Goal: Find contact information: Find contact information

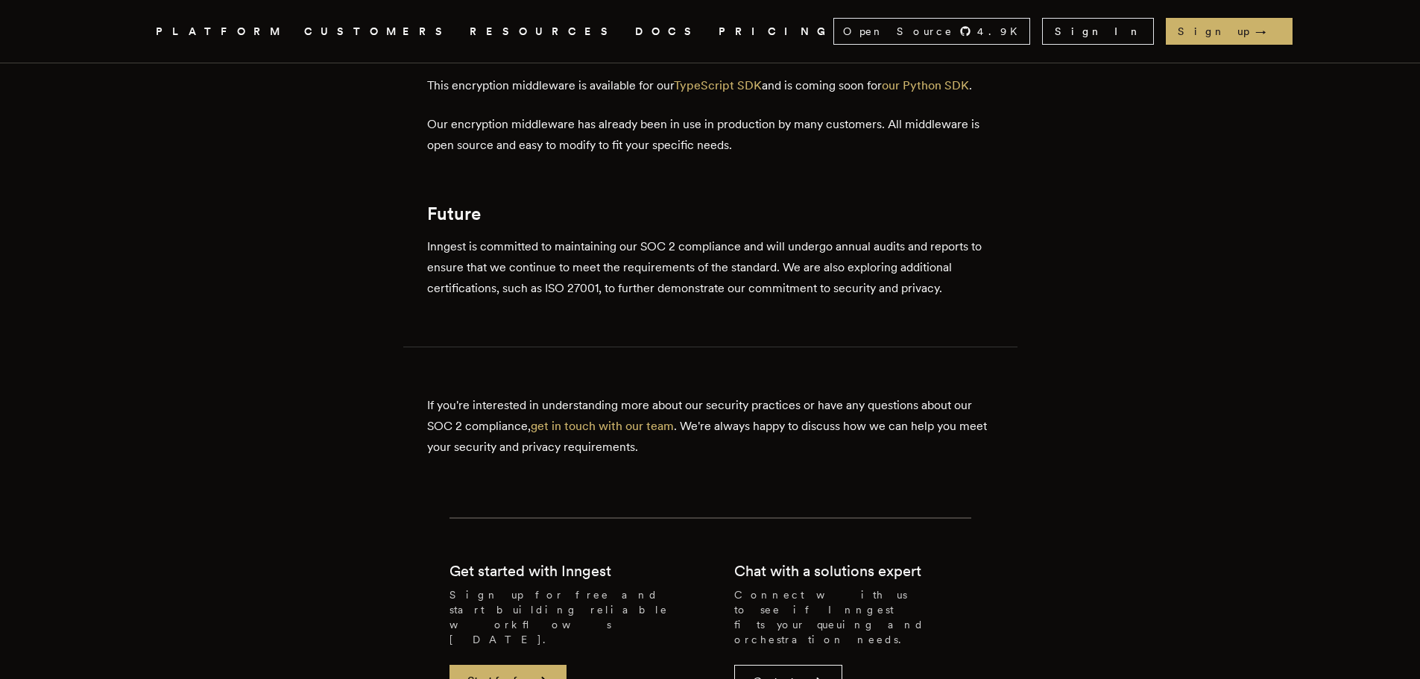
scroll to position [1491, 0]
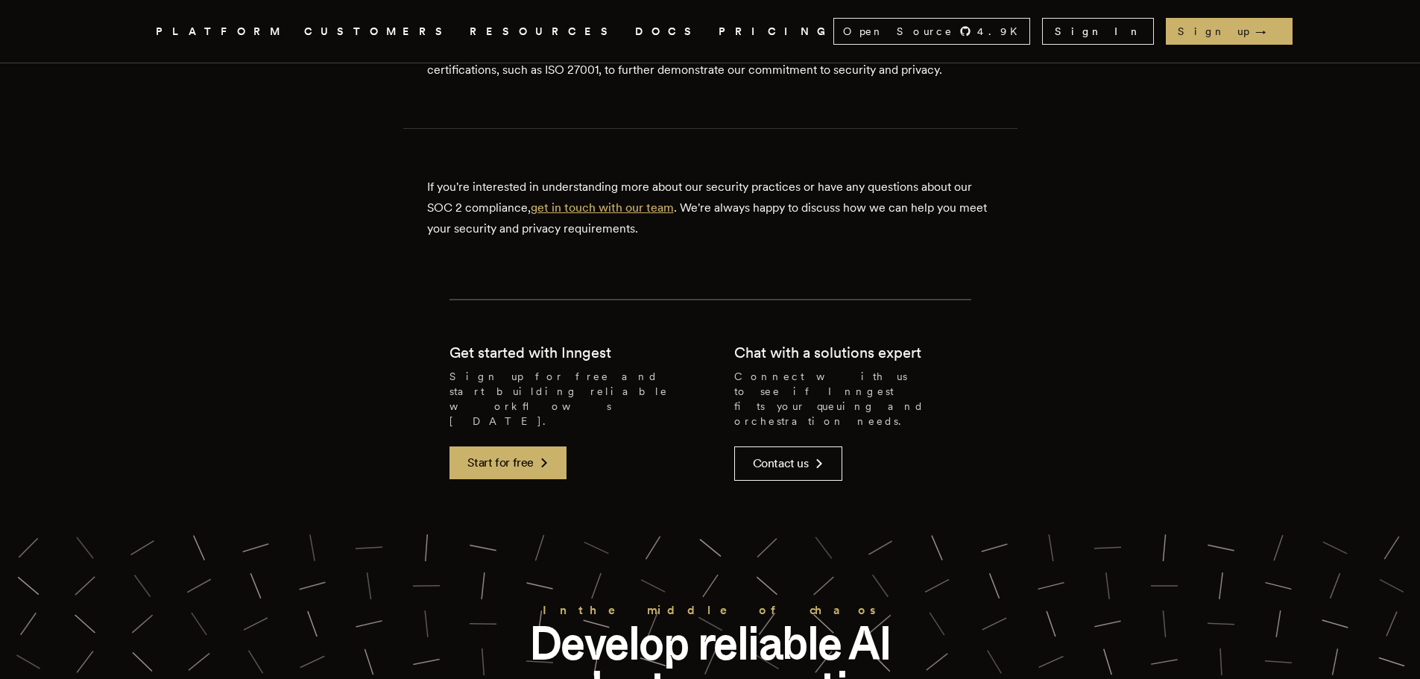
click at [625, 209] on link "get in touch with our team" at bounding box center [602, 208] width 143 height 14
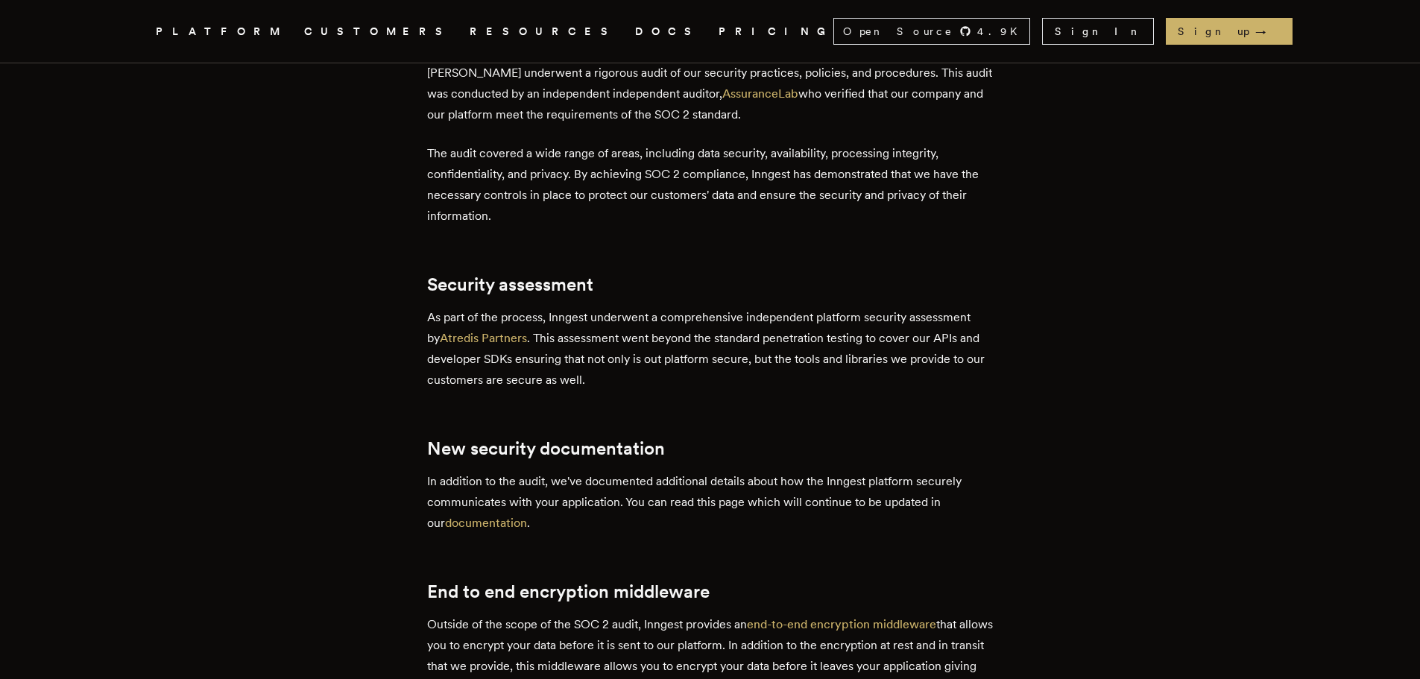
scroll to position [671, 0]
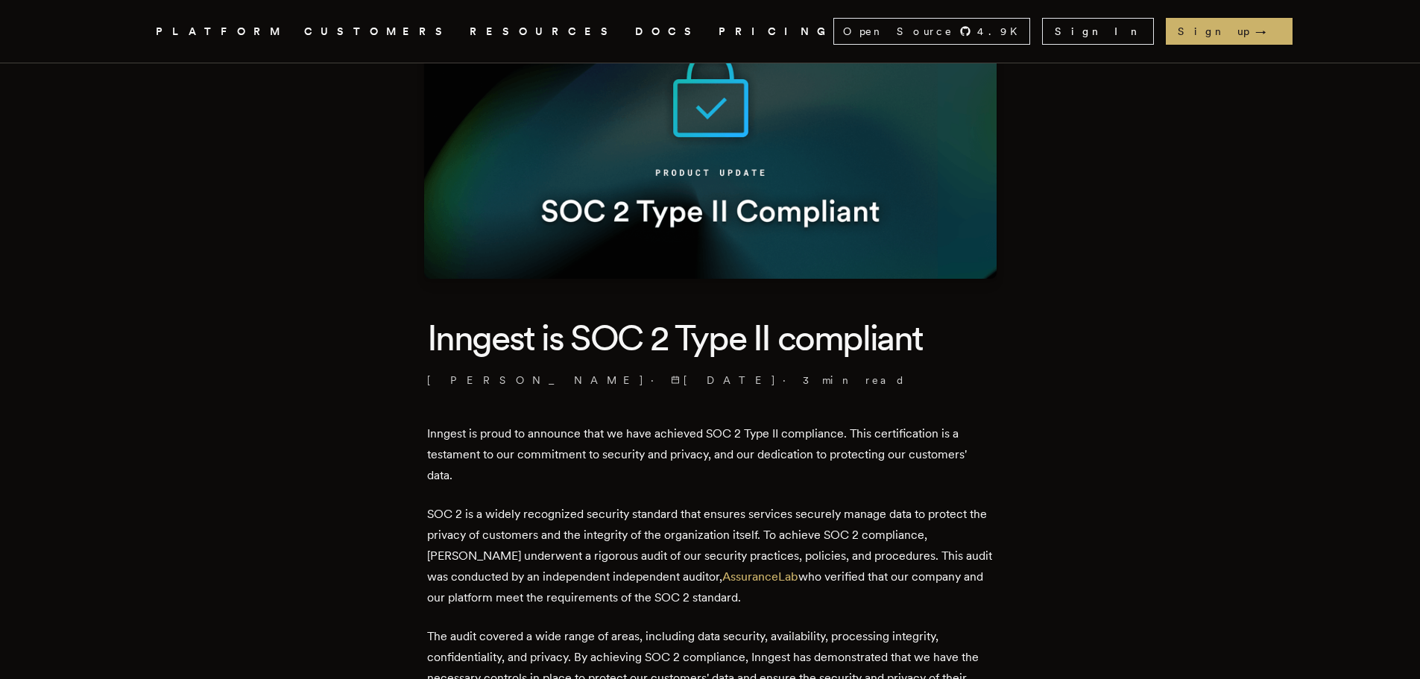
drag, startPoint x: 822, startPoint y: 351, endPoint x: 830, endPoint y: 368, distance: 19.0
click at [822, 351] on h1 "Inngest is SOC 2 Type II compliant" at bounding box center [710, 338] width 567 height 46
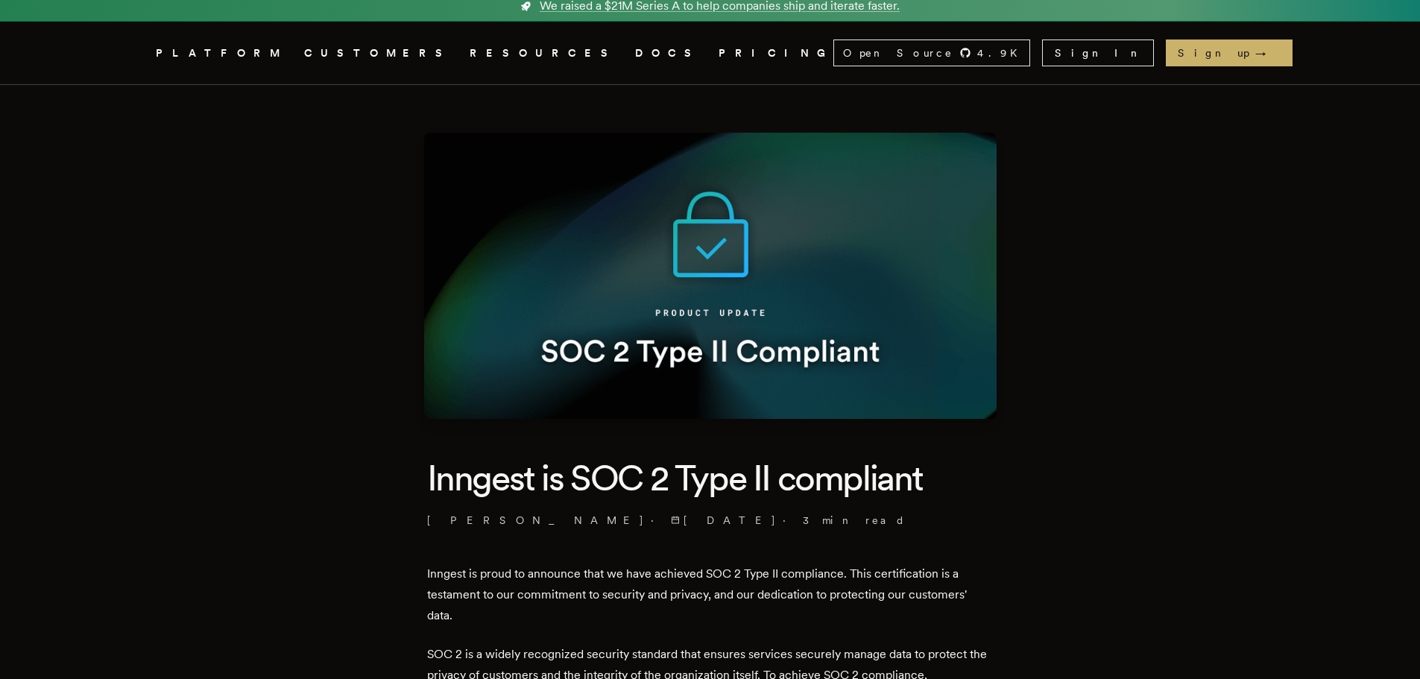
scroll to position [0, 0]
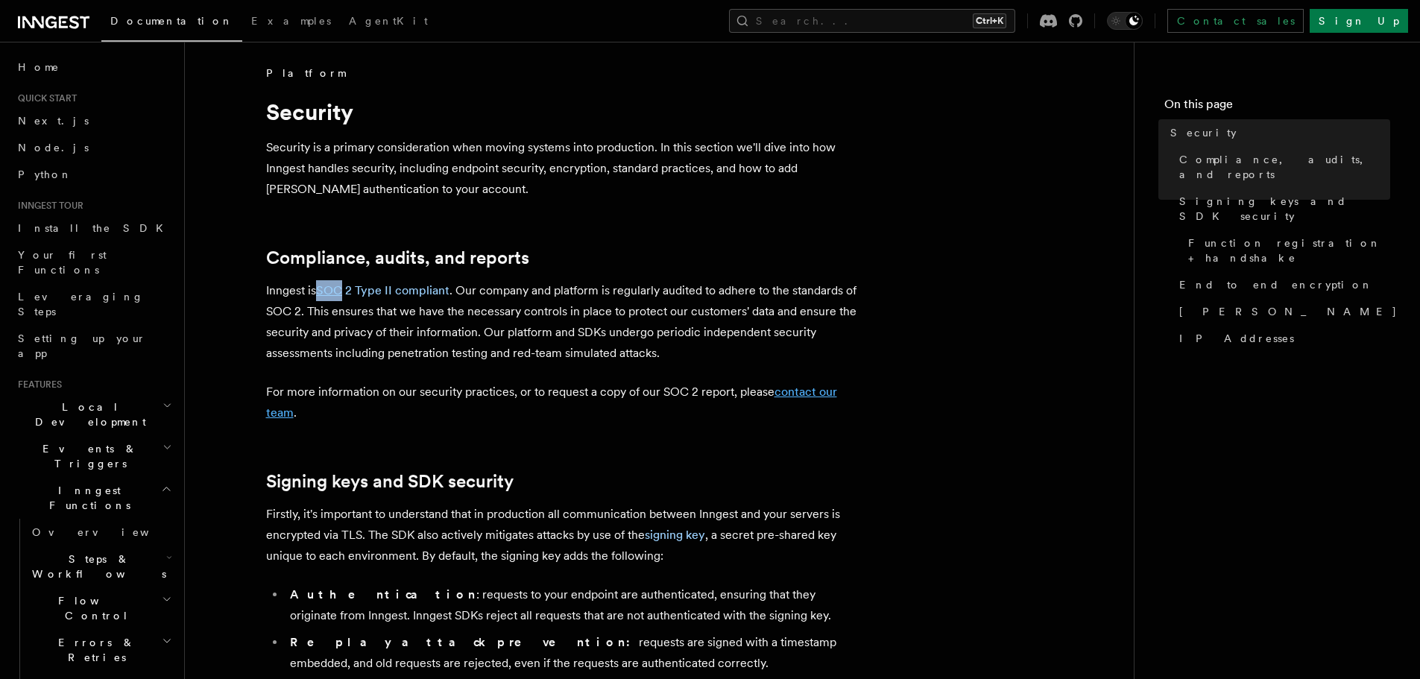
click at [794, 397] on link "contact our team" at bounding box center [551, 402] width 571 height 35
